Goal: Transaction & Acquisition: Subscribe to service/newsletter

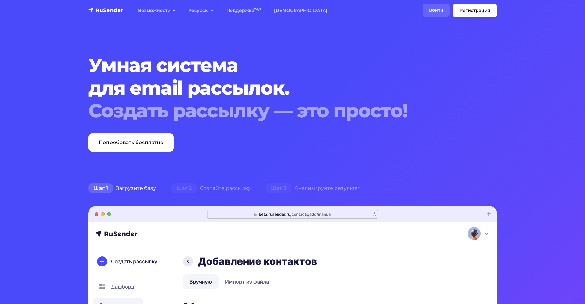
click at [436, 9] on link "Войти" at bounding box center [435, 10] width 27 height 13
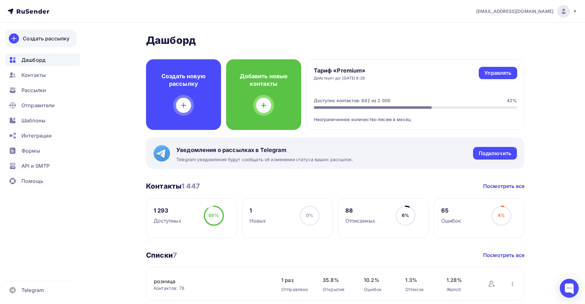
click at [41, 38] on div "Создать рассылку" at bounding box center [46, 39] width 47 height 8
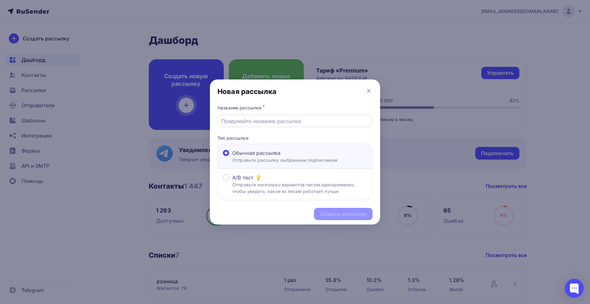
click at [236, 118] on input "text" at bounding box center [295, 121] width 148 height 8
type input "Информация"
click at [328, 211] on div "Создать рассылку" at bounding box center [343, 213] width 47 height 7
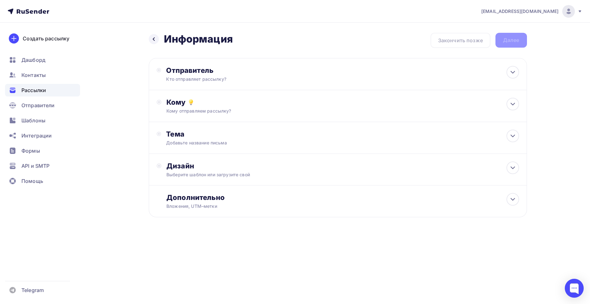
click at [199, 294] on div "[EMAIL_ADDRESS][DOMAIN_NAME] Аккаунт Тарифы Выйти Создать рассылку [GEOGRAPHIC_…" at bounding box center [295, 152] width 590 height 304
click at [194, 68] on div "Отправитель" at bounding box center [234, 70] width 137 height 9
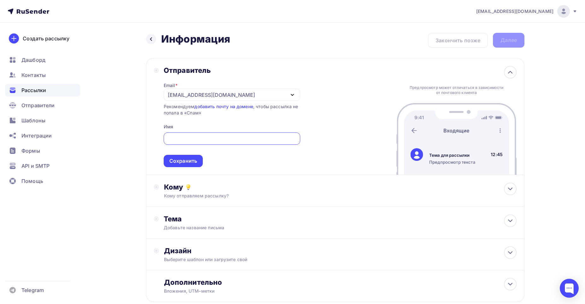
click at [173, 137] on input "text" at bounding box center [231, 139] width 129 height 8
type input "[PERSON_NAME]"
click at [183, 155] on div "Сохранить" at bounding box center [183, 161] width 39 height 12
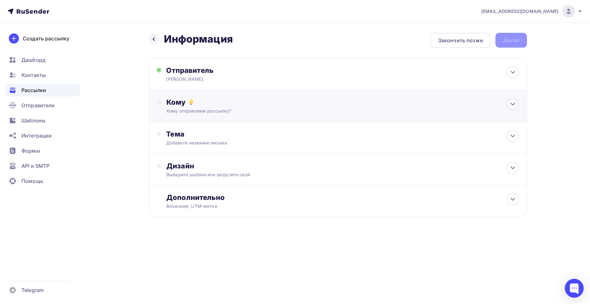
click at [173, 102] on div "Кому" at bounding box center [342, 102] width 352 height 9
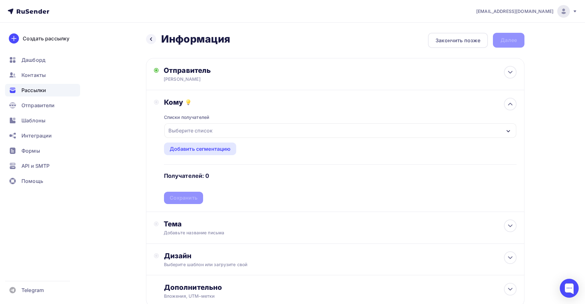
click at [510, 129] on div "Выберите список" at bounding box center [340, 130] width 352 height 15
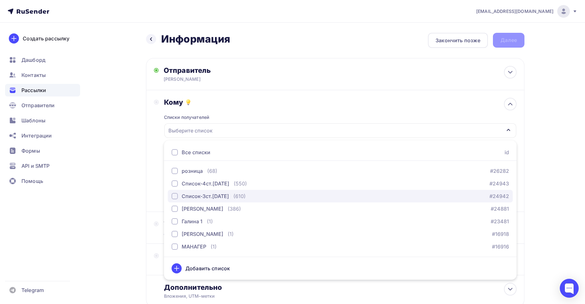
click at [174, 194] on div "button" at bounding box center [175, 196] width 6 height 6
click at [234, 133] on div "Список-3ст.[DATE]" at bounding box center [340, 130] width 352 height 15
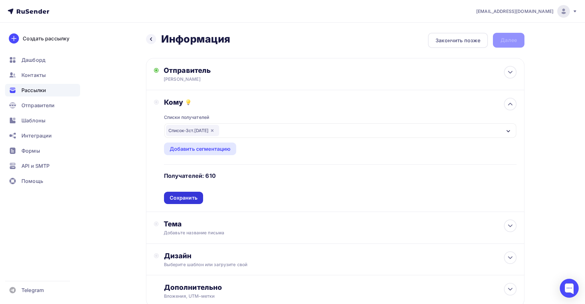
click at [176, 198] on div "Сохранить" at bounding box center [184, 197] width 28 height 7
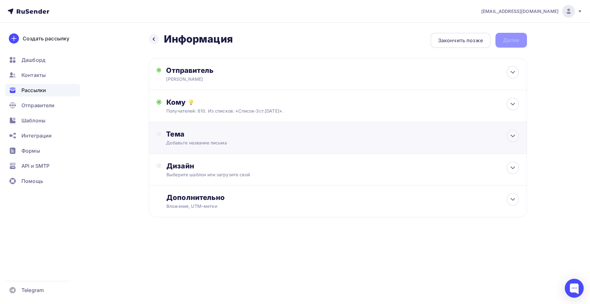
click at [175, 131] on div "Тема" at bounding box center [228, 134] width 125 height 9
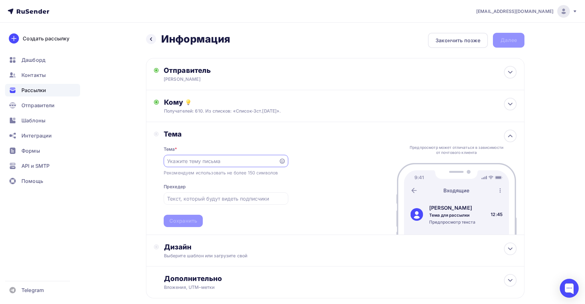
click at [179, 162] on input "text" at bounding box center [221, 161] width 108 height 8
click at [219, 162] on input "Информация по остакам и ценам" at bounding box center [221, 161] width 108 height 8
type input "Информация по остаткам и ценам"
click at [183, 220] on div "Сохранить" at bounding box center [183, 220] width 28 height 7
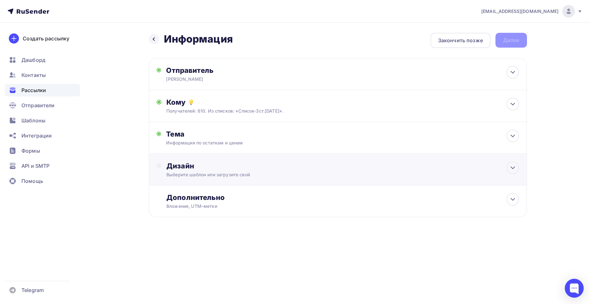
click at [179, 164] on div "Дизайн" at bounding box center [342, 165] width 352 height 9
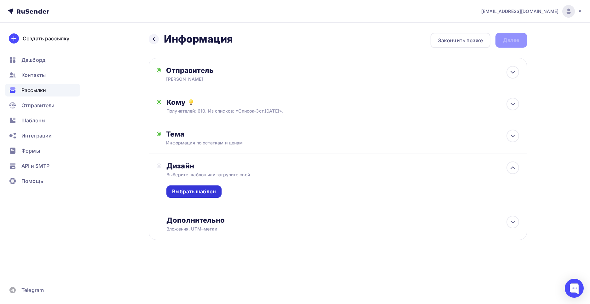
click at [185, 193] on div "Выбрать шаблон" at bounding box center [194, 191] width 44 height 7
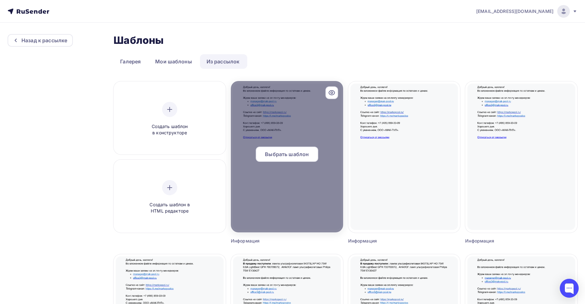
click at [288, 147] on div "Выбрать шаблон" at bounding box center [287, 154] width 62 height 15
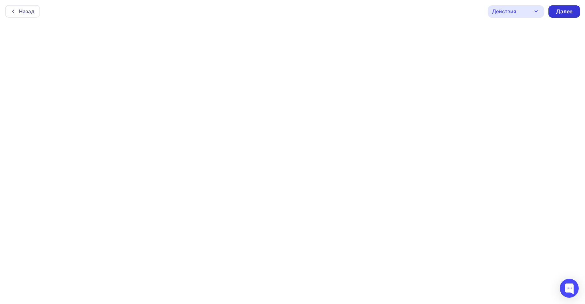
click at [569, 8] on div "Далее" at bounding box center [564, 11] width 16 height 7
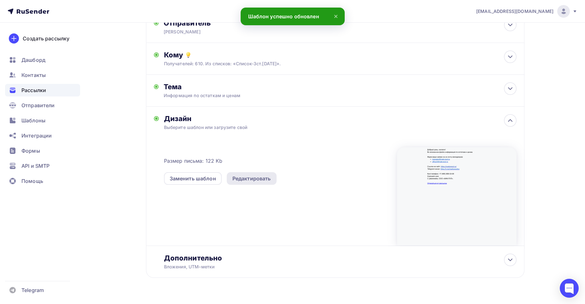
scroll to position [62, 0]
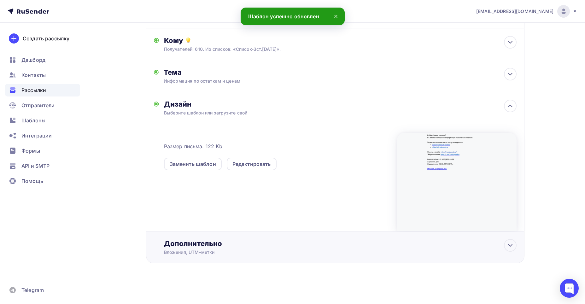
click at [183, 243] on div "Дополнительно" at bounding box center [340, 243] width 352 height 9
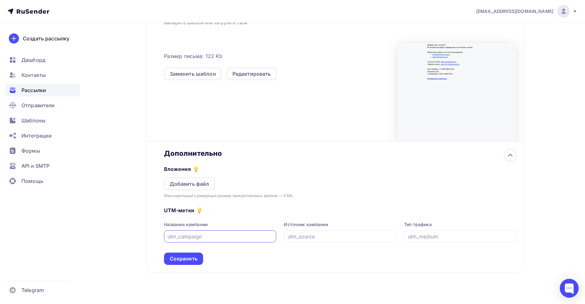
scroll to position [161, 0]
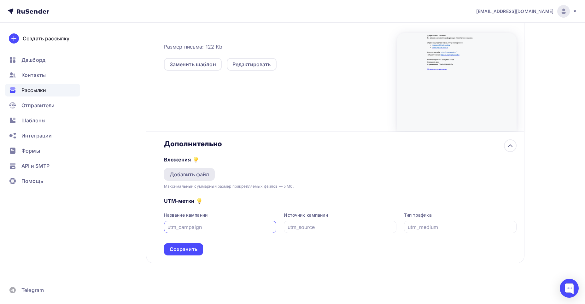
click at [191, 174] on div "Добавить файл" at bounding box center [190, 175] width 40 height 8
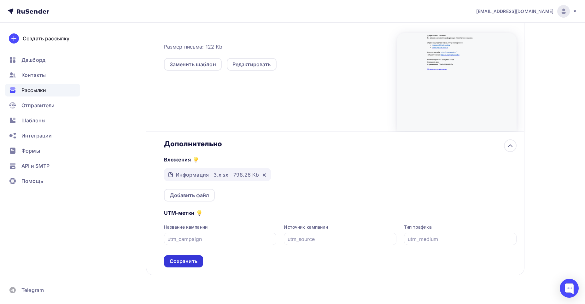
click at [181, 261] on div "Сохранить" at bounding box center [184, 261] width 28 height 7
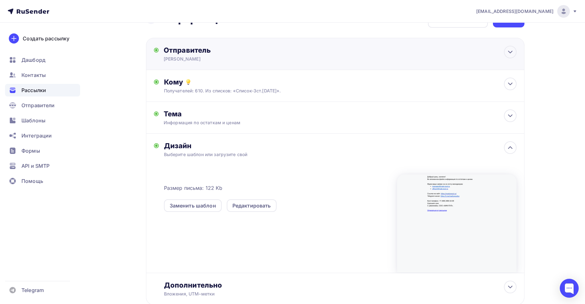
scroll to position [0, 0]
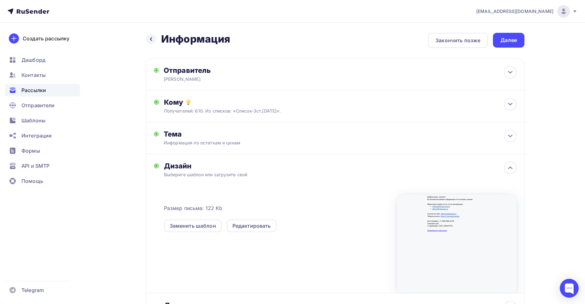
click at [509, 42] on div "Далее" at bounding box center [508, 40] width 16 height 7
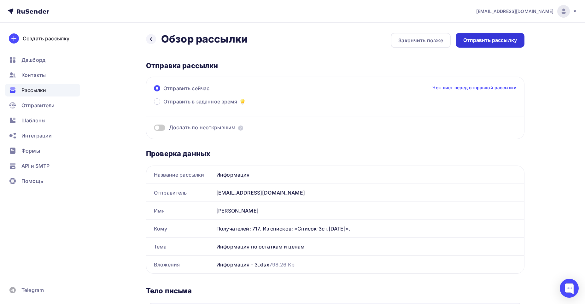
click at [487, 39] on div "Отправить рассылку" at bounding box center [490, 40] width 54 height 7
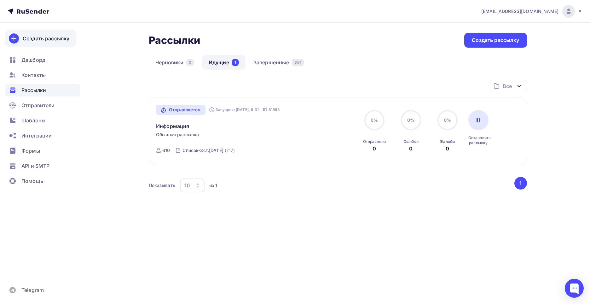
click at [38, 38] on div "Создать рассылку" at bounding box center [46, 39] width 47 height 8
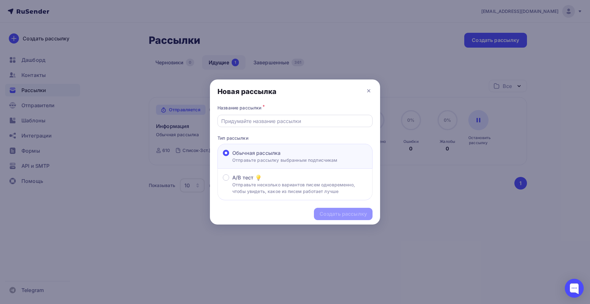
click at [231, 119] on input "text" at bounding box center [295, 121] width 148 height 8
type input "Информация"
drag, startPoint x: 329, startPoint y: 215, endPoint x: 333, endPoint y: 211, distance: 5.7
click at [330, 215] on div "Создать рассылку" at bounding box center [343, 213] width 47 height 7
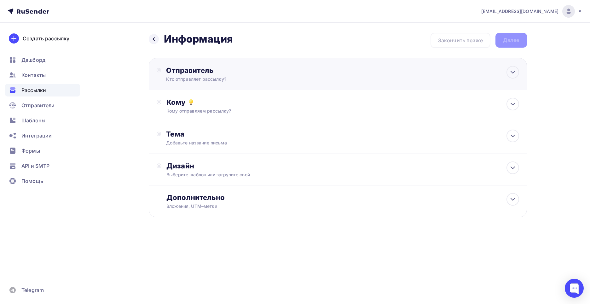
click at [192, 72] on div "Отправитель" at bounding box center [234, 70] width 137 height 9
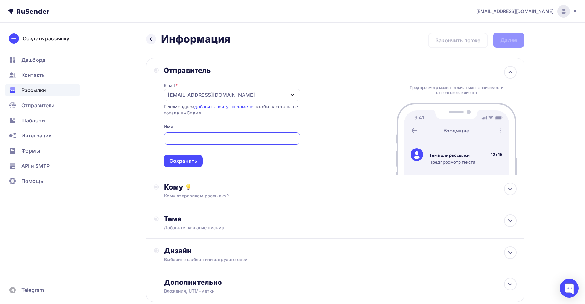
click at [184, 135] on input "text" at bounding box center [231, 139] width 129 height 8
type input "[PERSON_NAME]"
click at [180, 158] on div "Сохранить" at bounding box center [183, 160] width 28 height 7
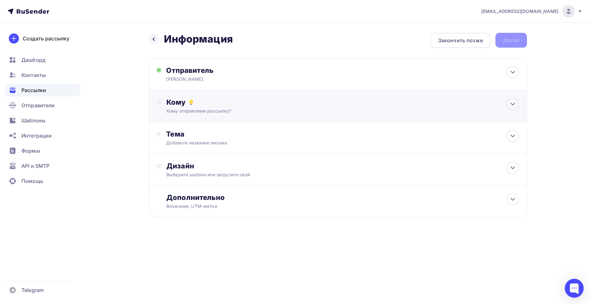
click at [178, 100] on div "Кому" at bounding box center [342, 102] width 352 height 9
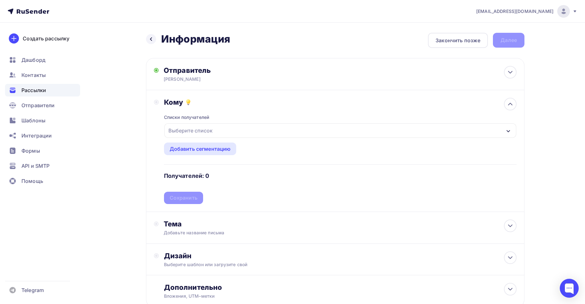
click at [508, 129] on icon "button" at bounding box center [508, 131] width 5 height 5
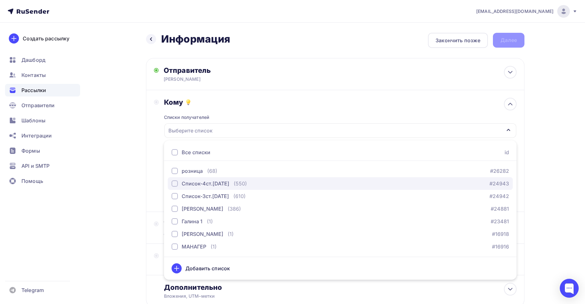
click at [176, 183] on div "button" at bounding box center [175, 183] width 6 height 6
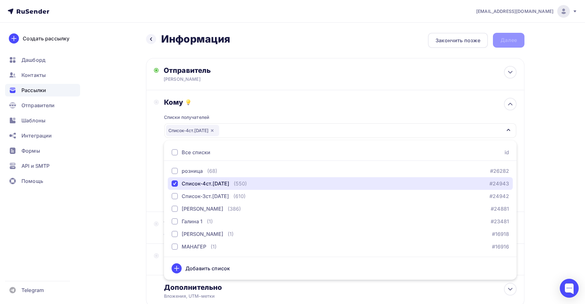
click at [240, 129] on div "Список-4ст.[DATE]" at bounding box center [340, 130] width 352 height 15
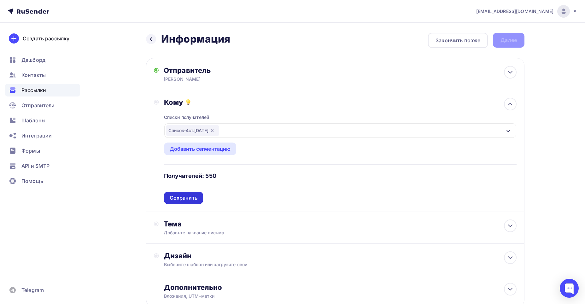
click at [178, 195] on div "Сохранить" at bounding box center [184, 197] width 28 height 7
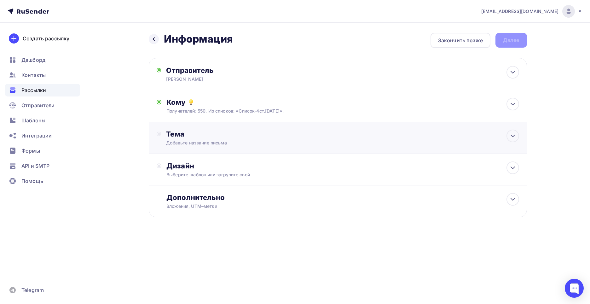
click at [177, 132] on div "Тема" at bounding box center [228, 134] width 125 height 9
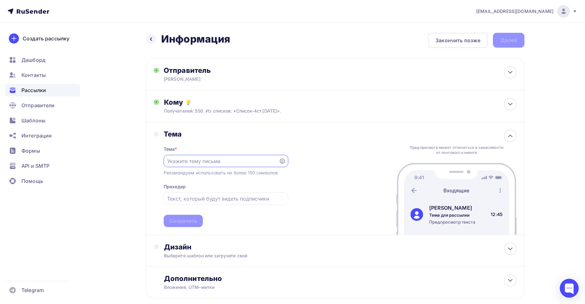
click at [174, 160] on input "text" at bounding box center [221, 161] width 108 height 8
type input "Информация по остаткам и ценам."
click at [183, 221] on div "Сохранить" at bounding box center [183, 220] width 28 height 7
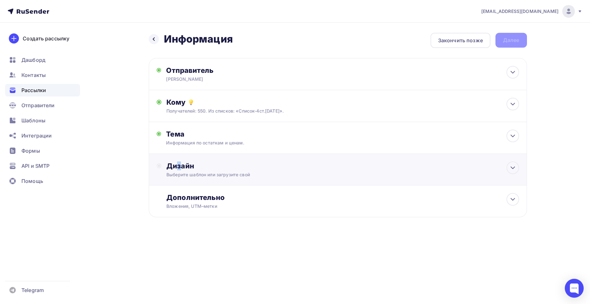
click at [179, 166] on div "Дизайн" at bounding box center [342, 165] width 352 height 9
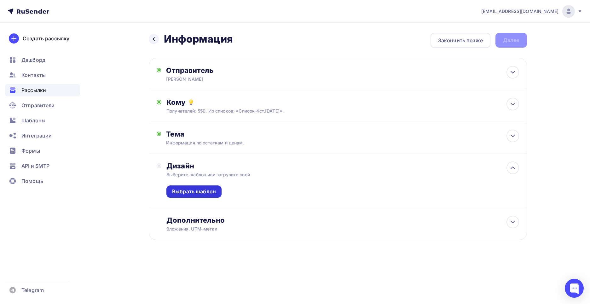
click at [190, 190] on div "Выбрать шаблон" at bounding box center [194, 191] width 44 height 7
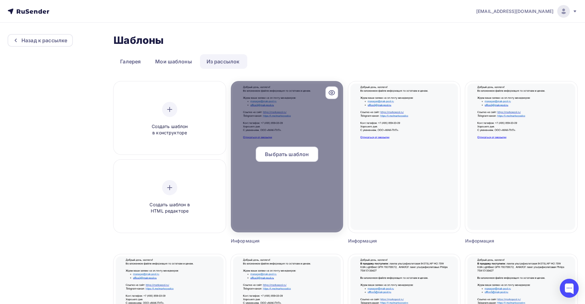
click at [292, 154] on span "Выбрать шаблон" at bounding box center [287, 154] width 44 height 8
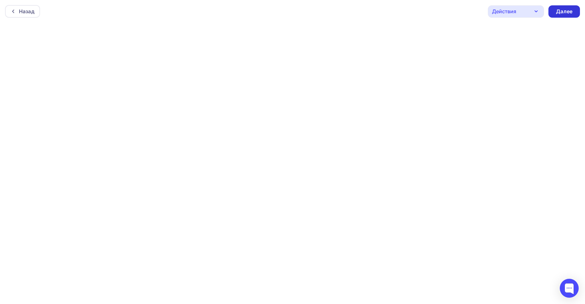
click at [567, 11] on div "Далее" at bounding box center [564, 11] width 16 height 7
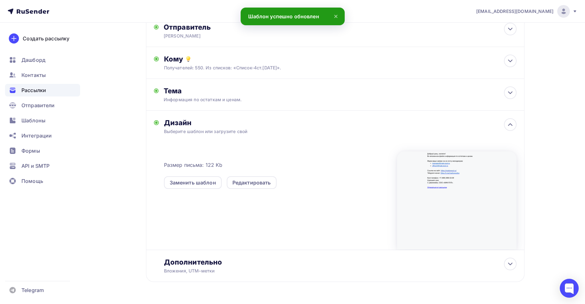
scroll to position [62, 0]
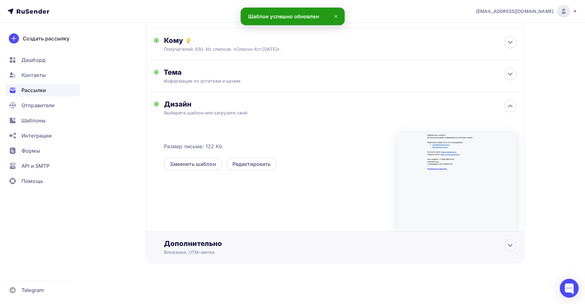
click at [186, 244] on div "Дополнительно" at bounding box center [340, 243] width 352 height 9
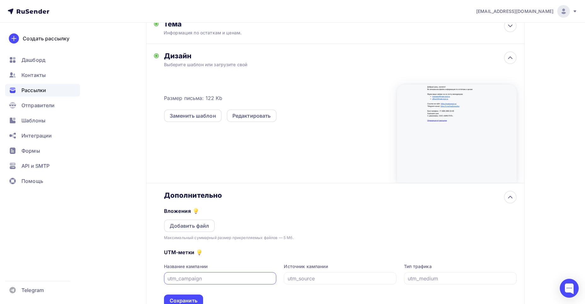
scroll to position [125, 0]
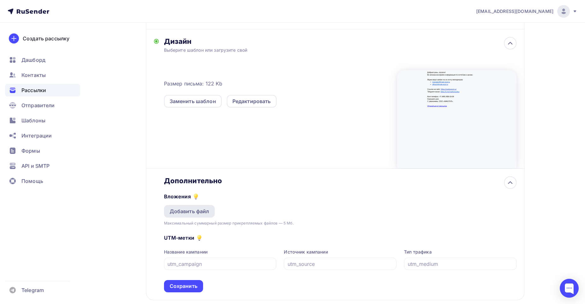
click at [187, 210] on div "Добавить файл" at bounding box center [190, 211] width 40 height 8
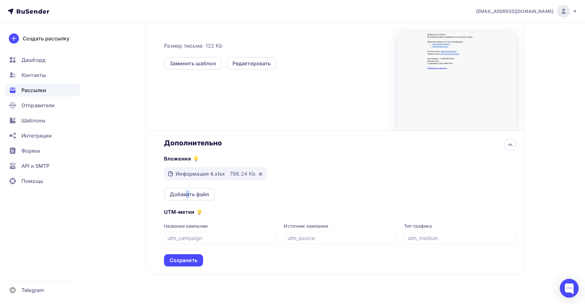
scroll to position [173, 0]
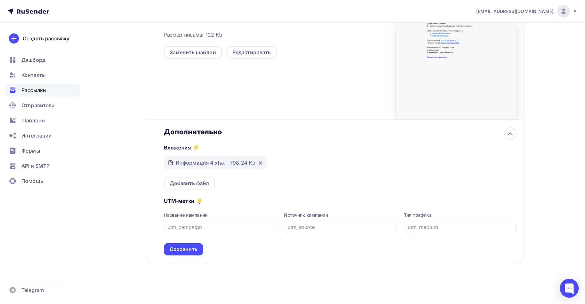
click at [183, 245] on div "Сохранить" at bounding box center [183, 249] width 39 height 12
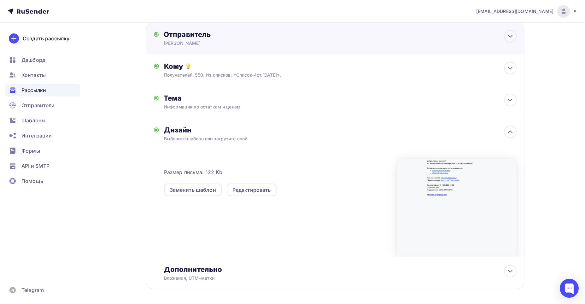
scroll to position [0, 0]
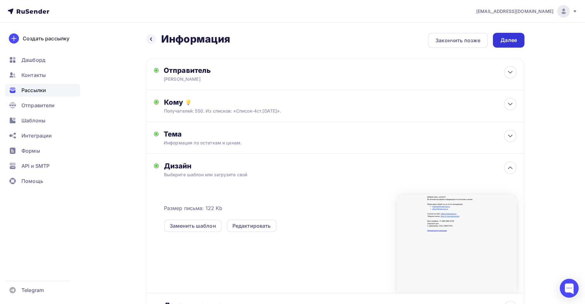
click at [506, 39] on div "Далее" at bounding box center [508, 40] width 16 height 7
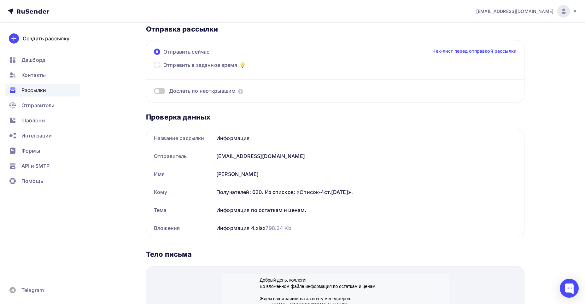
scroll to position [95, 0]
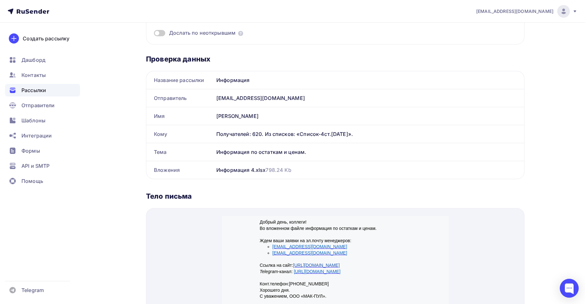
click at [50, 209] on div "Создать рассылку [GEOGRAPHIC_DATA] Контакты Рассылки Отправители Шаблоны Интегр…" at bounding box center [42, 163] width 85 height 281
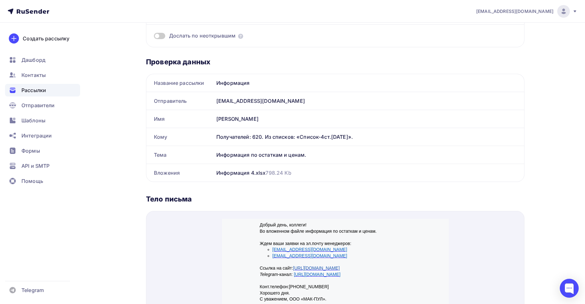
scroll to position [0, 0]
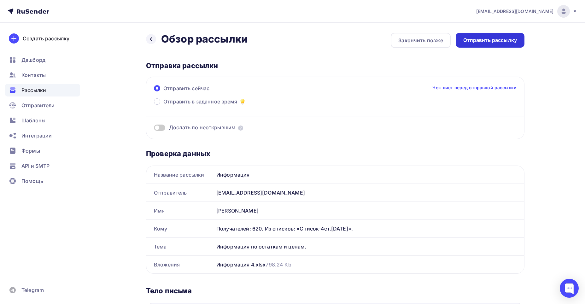
click at [492, 38] on div "Отправить рассылку" at bounding box center [490, 40] width 54 height 7
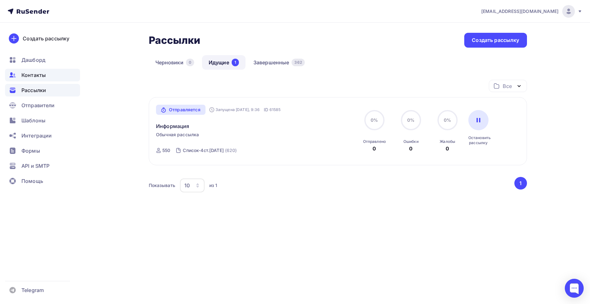
click at [33, 73] on span "Контакты" at bounding box center [33, 75] width 24 height 8
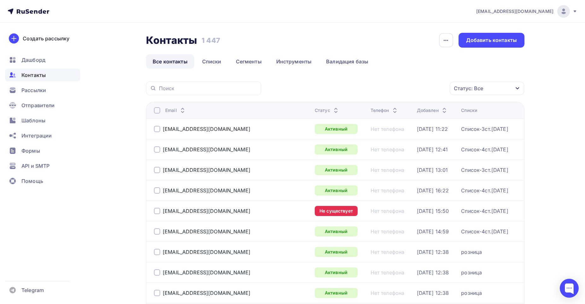
drag, startPoint x: 207, startPoint y: 212, endPoint x: 161, endPoint y: 211, distance: 45.7
click at [161, 211] on div "[EMAIL_ADDRESS][DOMAIN_NAME]" at bounding box center [232, 211] width 156 height 10
copy div "[EMAIL_ADDRESS][DOMAIN_NAME]"
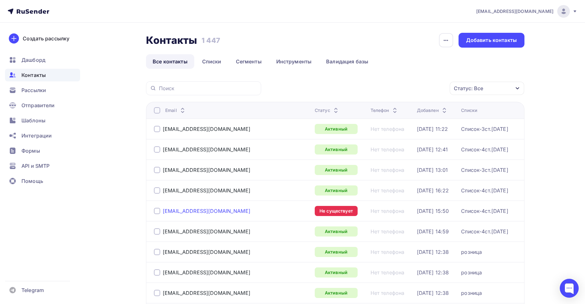
copy div "[EMAIL_ADDRESS][DOMAIN_NAME]"
